Goal: Check status

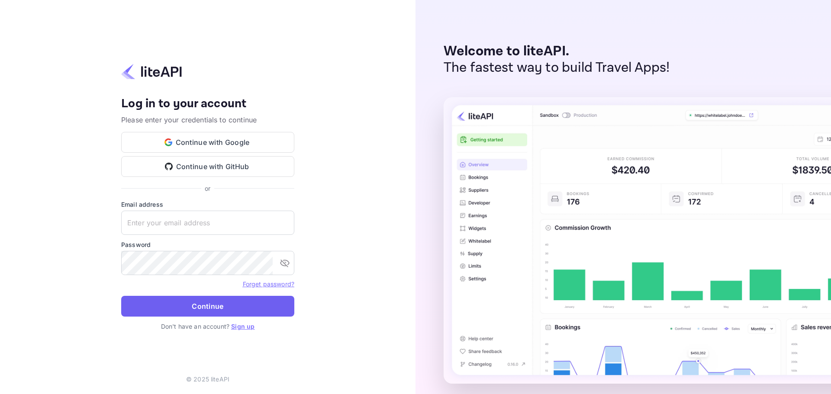
type input "[EMAIL_ADDRESS][DOMAIN_NAME]"
click at [199, 309] on button "Continue" at bounding box center [207, 306] width 173 height 21
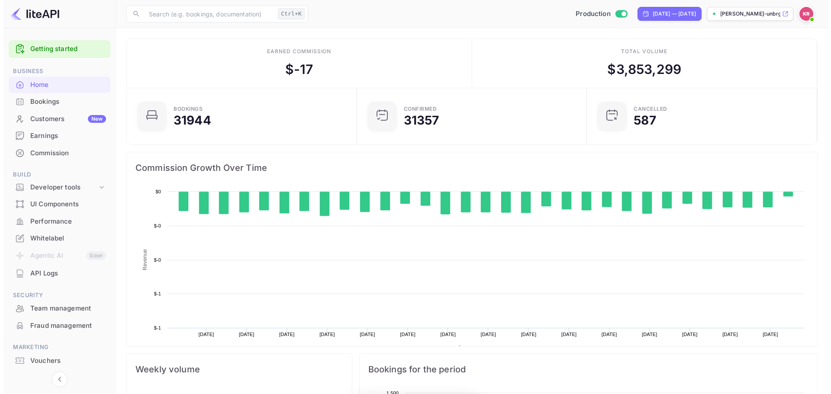
scroll to position [134, 218]
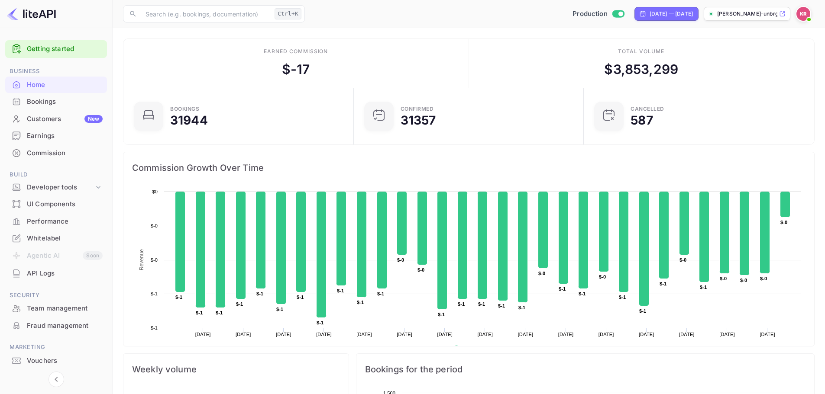
click at [55, 109] on div "Bookings" at bounding box center [56, 102] width 102 height 17
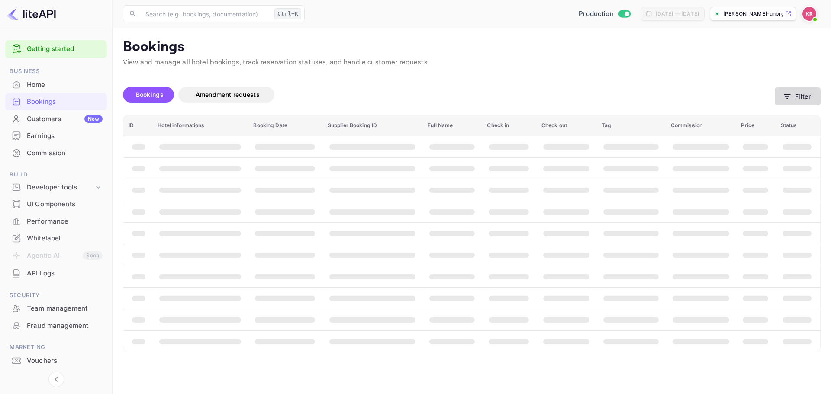
click at [801, 94] on button "Filter" at bounding box center [798, 96] width 46 height 18
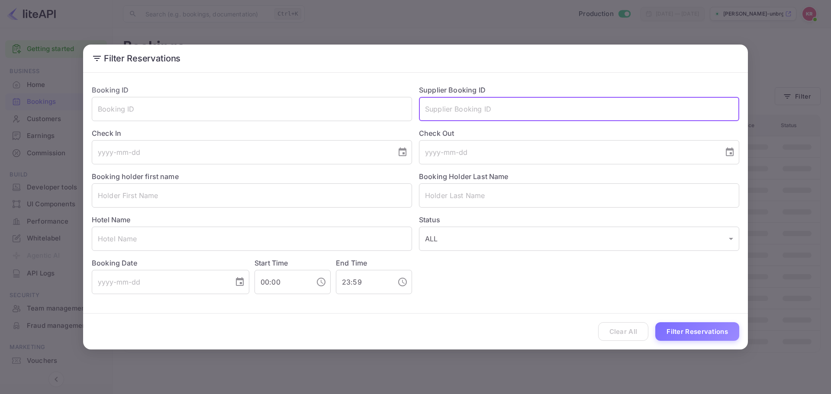
click at [435, 118] on input "text" at bounding box center [579, 109] width 320 height 24
paste input "pK9JI8Sxn"
type input "pK9JI8Sxn"
drag, startPoint x: 508, startPoint y: 110, endPoint x: 332, endPoint y: 103, distance: 175.9
click at [332, 103] on div "Booking ID ​ Supplier Booking ID pK9JI8Sxn ​ Check In ​ Check Out ​ Booking hol…" at bounding box center [412, 186] width 655 height 216
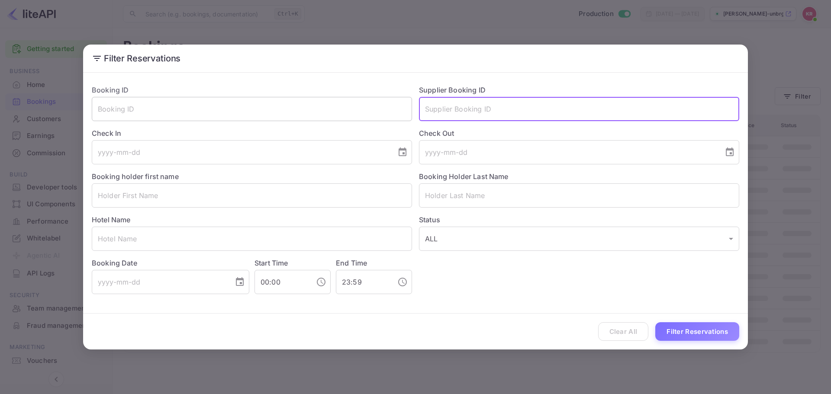
click at [255, 107] on input "text" at bounding box center [252, 109] width 320 height 24
paste input "pK9JI8Sxn"
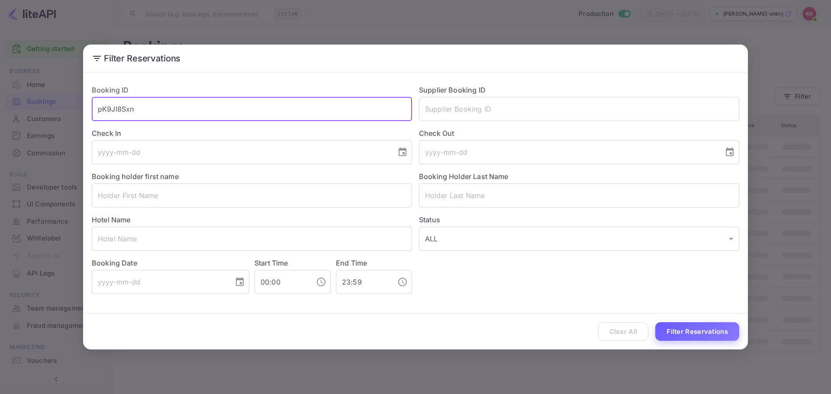
type input "pK9JI8Sxn"
click at [712, 336] on button "Filter Reservations" at bounding box center [697, 331] width 84 height 19
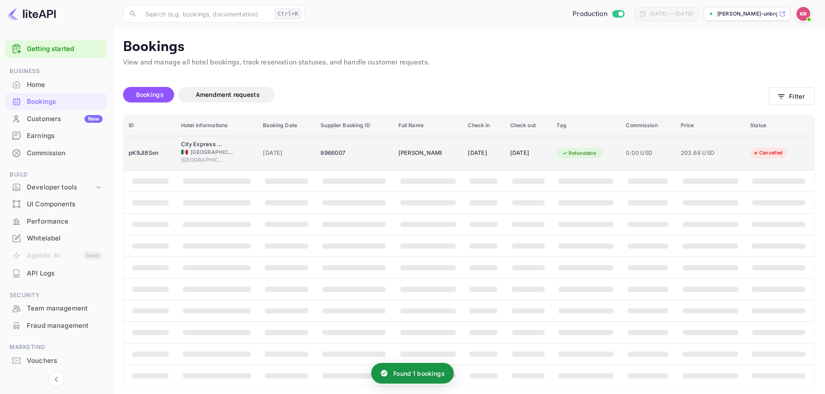
click at [325, 151] on div "8966007" at bounding box center [353, 153] width 67 height 14
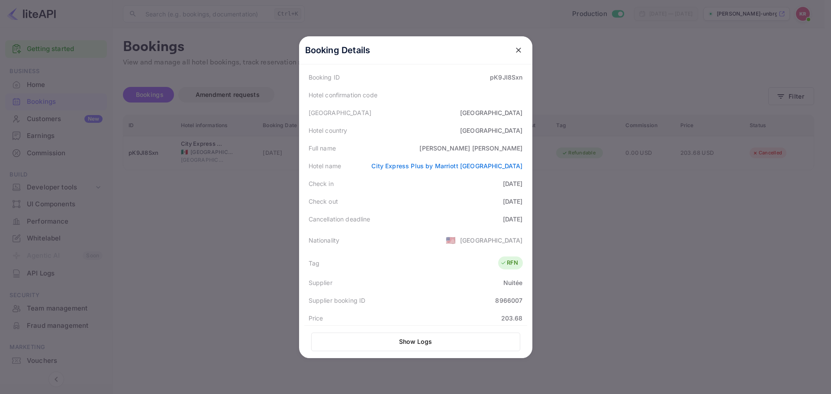
scroll to position [173, 0]
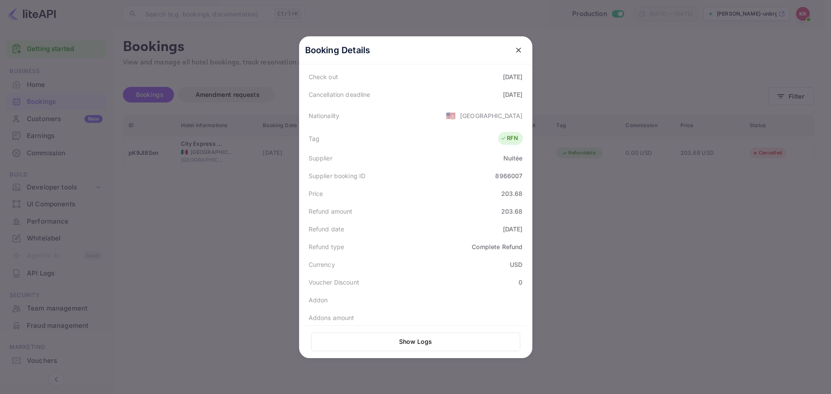
click at [519, 45] on button "close" at bounding box center [519, 50] width 16 height 16
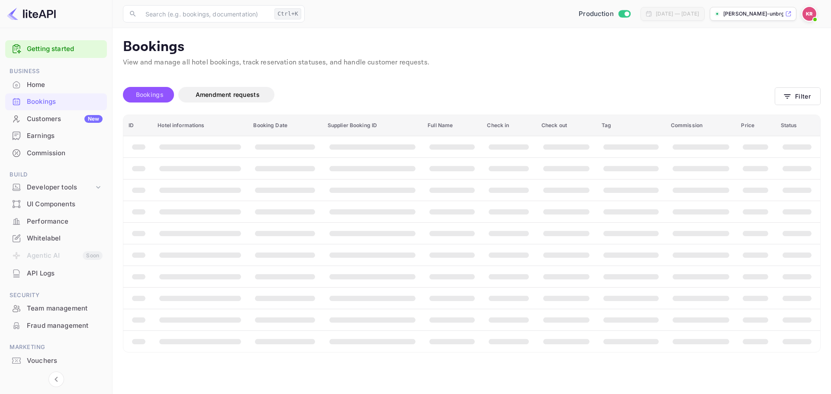
click at [157, 95] on span "Bookings" at bounding box center [150, 94] width 28 height 7
click at [804, 91] on button "Filter" at bounding box center [798, 96] width 46 height 18
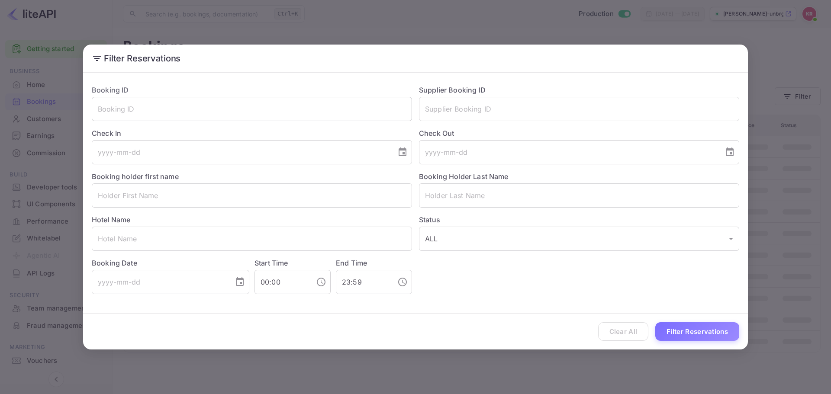
click at [240, 107] on input "text" at bounding box center [252, 109] width 320 height 24
paste input "8iSK_Yynu"
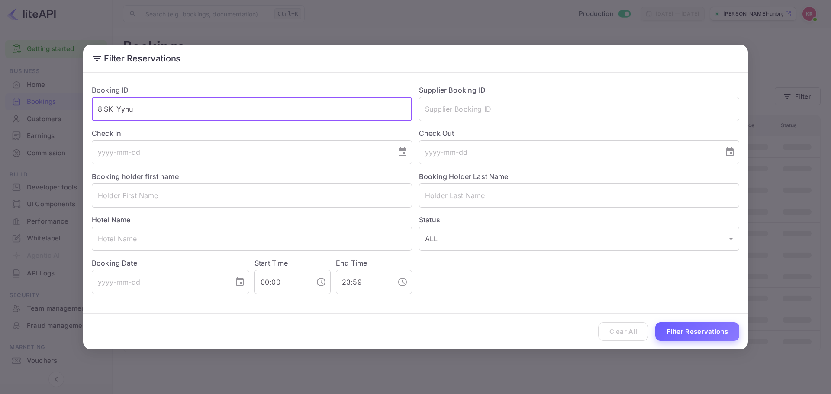
type input "8iSK_Yynu"
click at [715, 329] on button "Filter Reservations" at bounding box center [697, 331] width 84 height 19
